Goal: Transaction & Acquisition: Purchase product/service

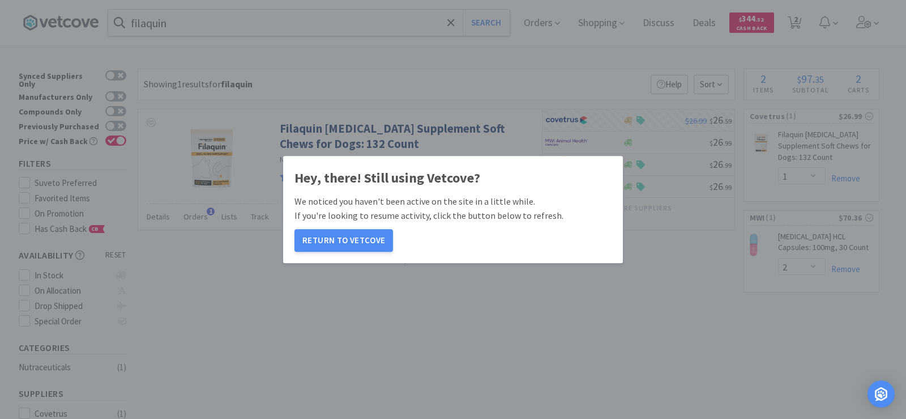
select select "1"
select select "2"
click at [351, 237] on button "Return to Vetcove" at bounding box center [344, 240] width 99 height 23
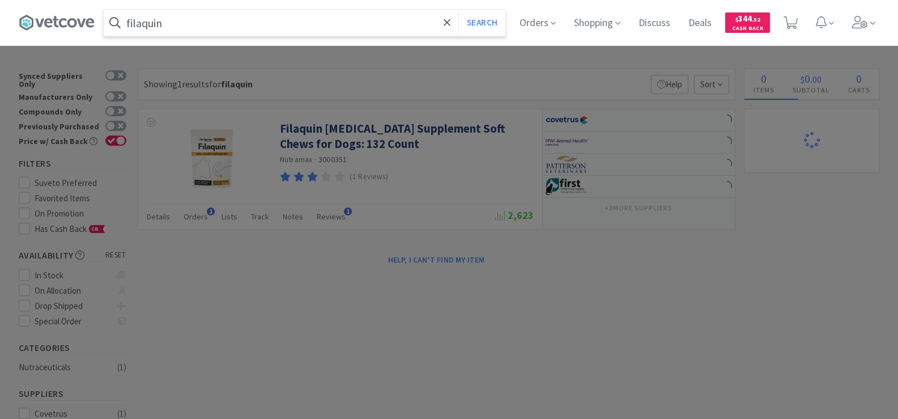
click at [200, 24] on input "filaquin" at bounding box center [305, 23] width 402 height 26
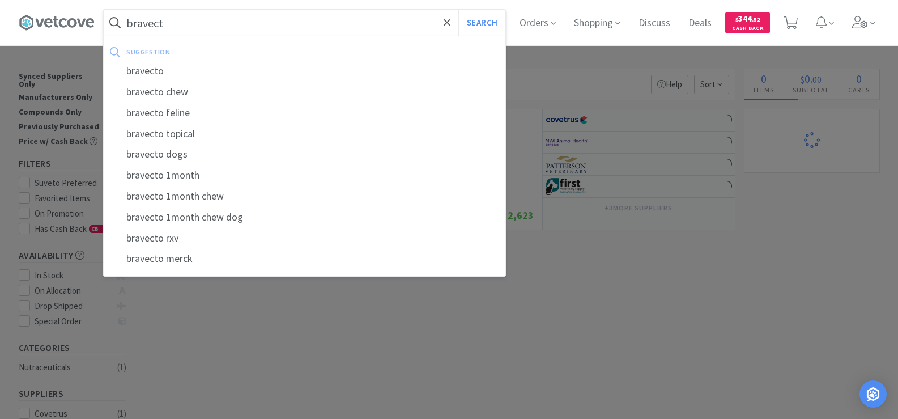
type input "bravecto"
select select "2"
select select "1"
type input "bravecto"
click at [458, 10] on button "Search" at bounding box center [481, 23] width 47 height 26
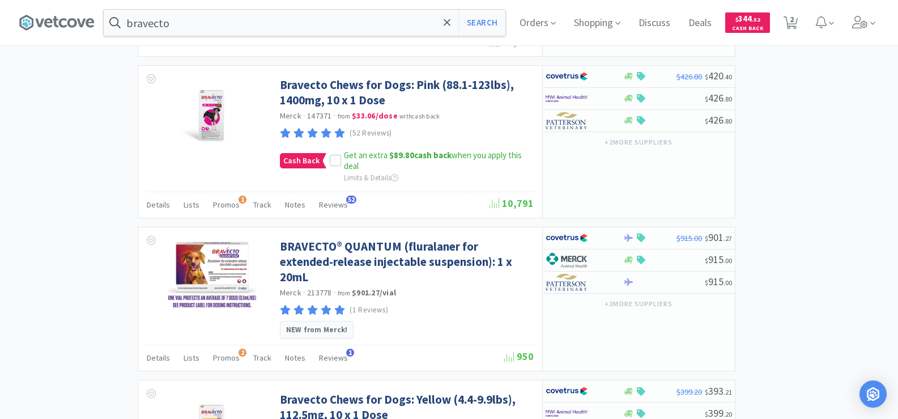
scroll to position [906, 0]
